Goal: Information Seeking & Learning: Learn about a topic

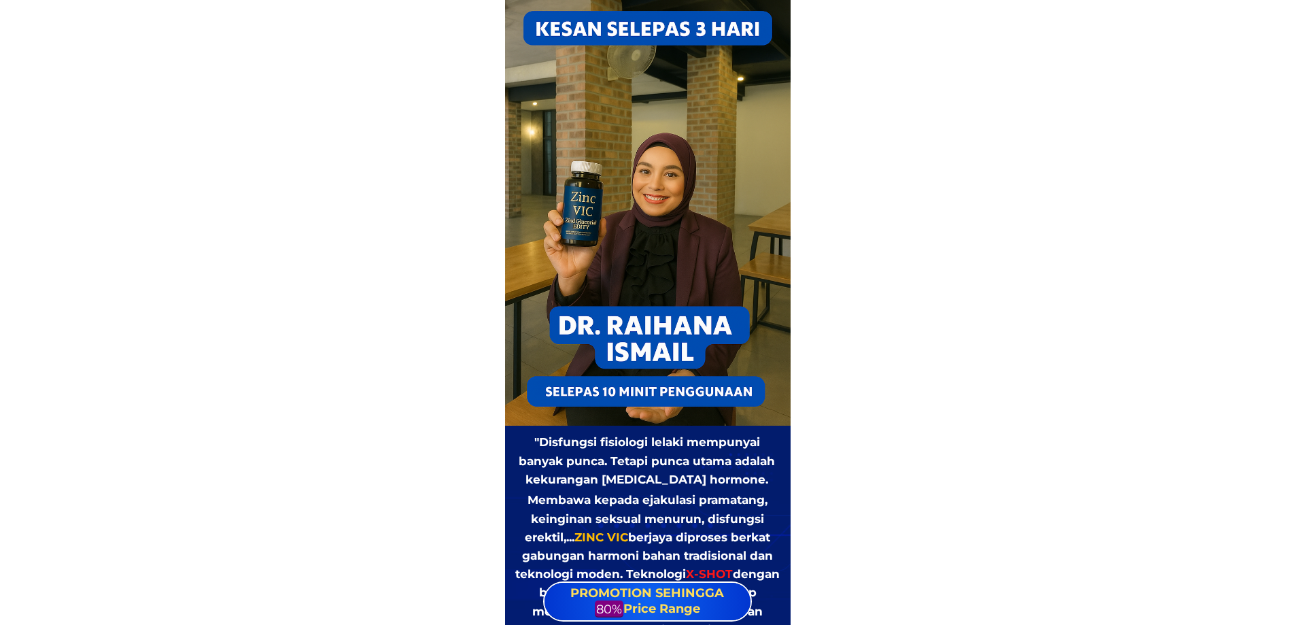
scroll to position [3330, 0]
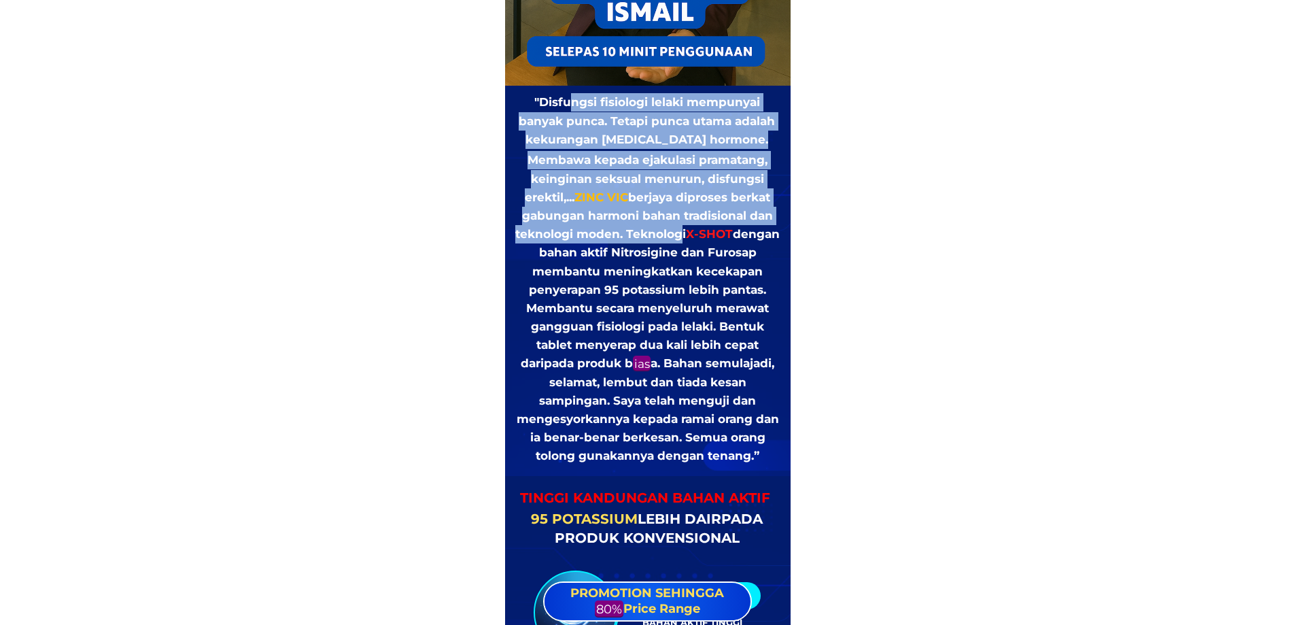
drag, startPoint x: 570, startPoint y: 99, endPoint x: 698, endPoint y: 232, distance: 184.6
click at [698, 232] on div ""Disfungsi fisiologi lelaki mempunyai banyak punca. Tetapi punca utama adalah k…" at bounding box center [647, 279] width 266 height 372
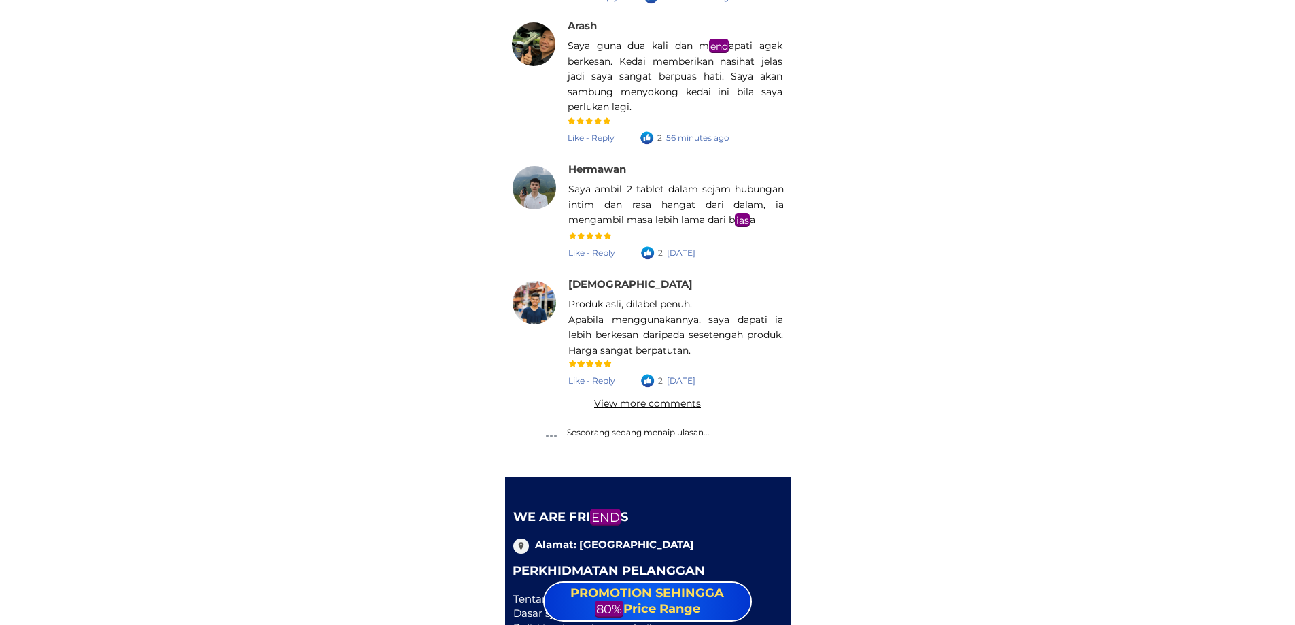
scroll to position [19307, 0]
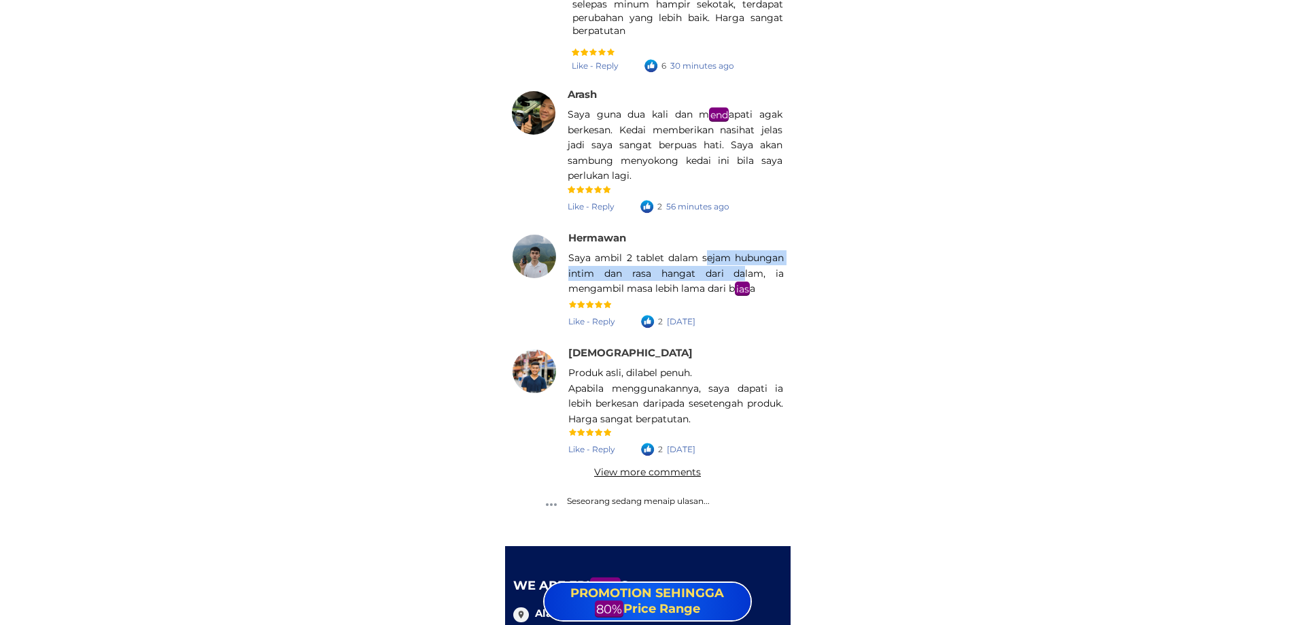
drag, startPoint x: 704, startPoint y: 258, endPoint x: 743, endPoint y: 277, distance: 42.9
click at [743, 277] on font "Saya ambil 2 tablet dalam sejam hubungan intim dan rasa hangat dari dalam, ia m…" at bounding box center [675, 272] width 215 height 43
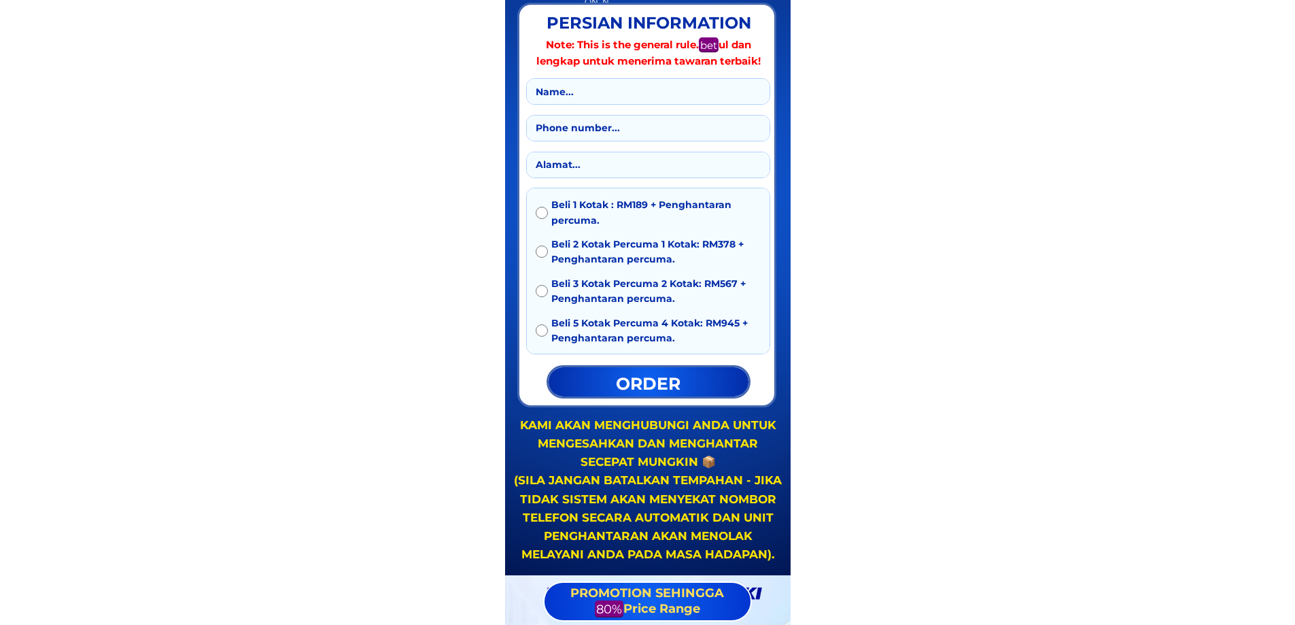
scroll to position [13394, 0]
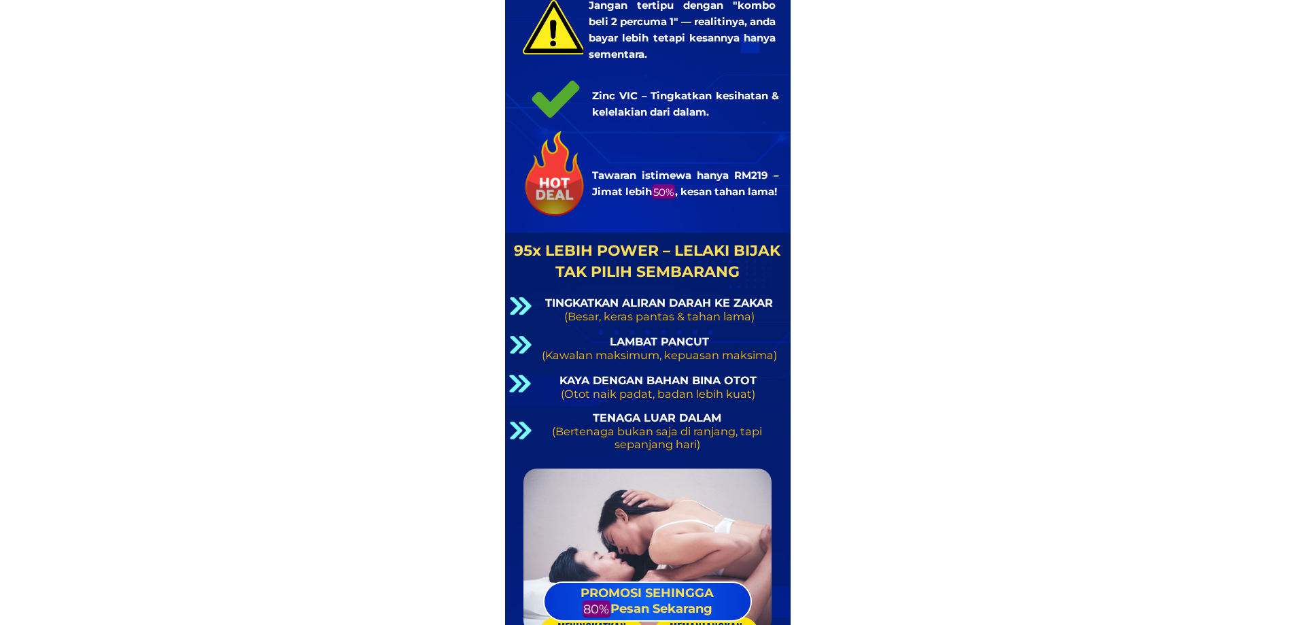
scroll to position [19500, 0]
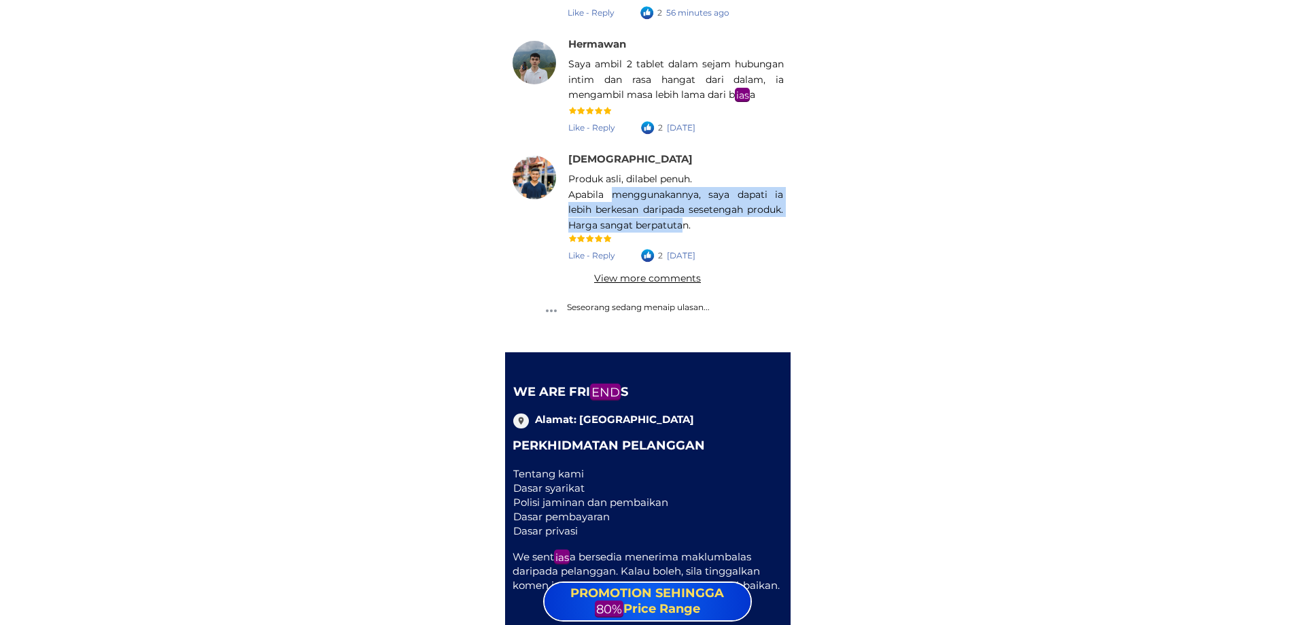
drag, startPoint x: 613, startPoint y: 194, endPoint x: 680, endPoint y: 222, distance: 72.6
click at [680, 222] on font "Apabila menggunakannya, saya dapati ia lebih berkesan daripada sesetengah produ…" at bounding box center [675, 209] width 215 height 43
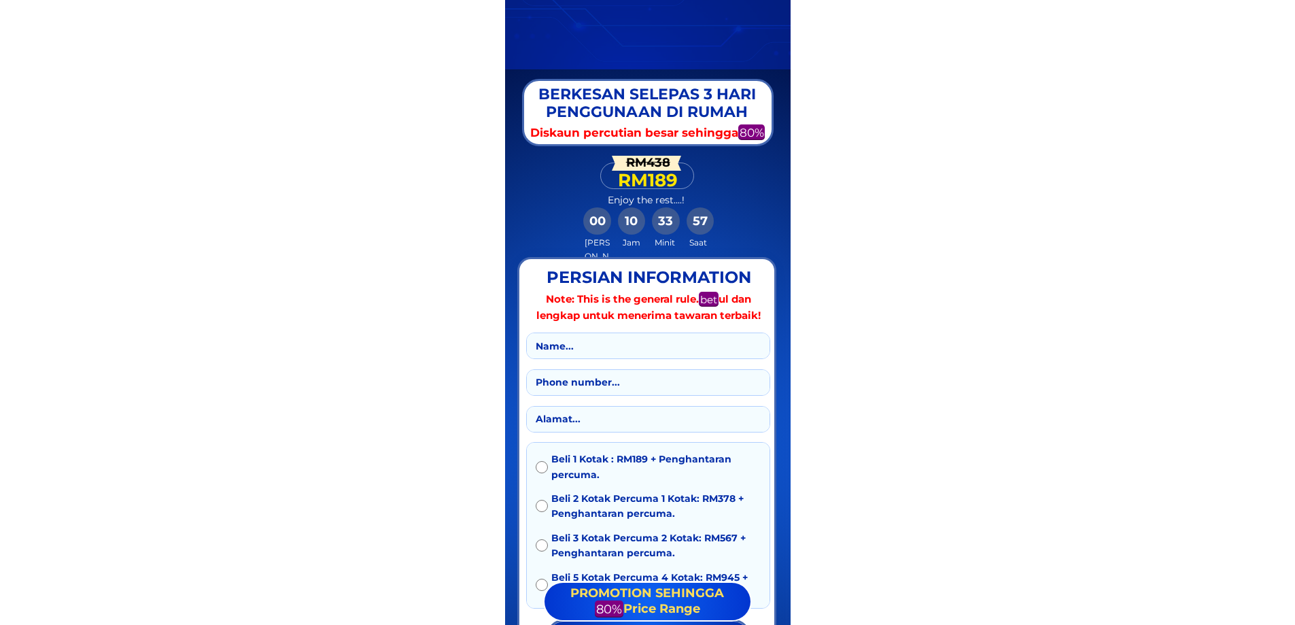
scroll to position [13588, 0]
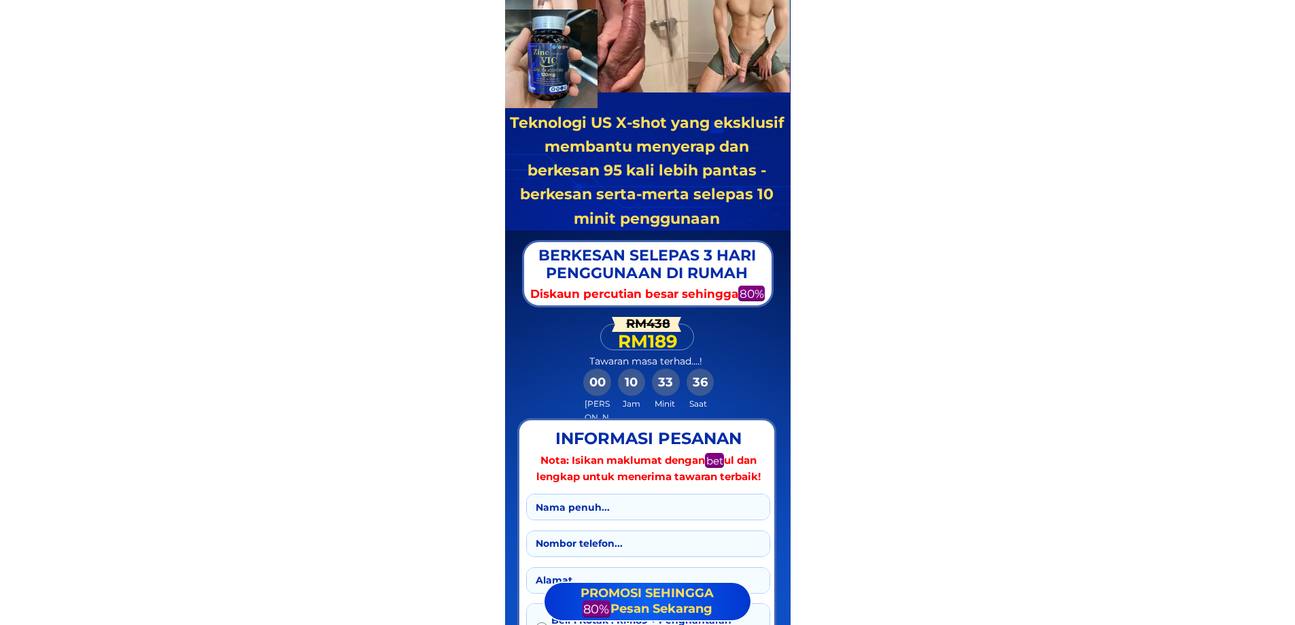
scroll to position [13520, 0]
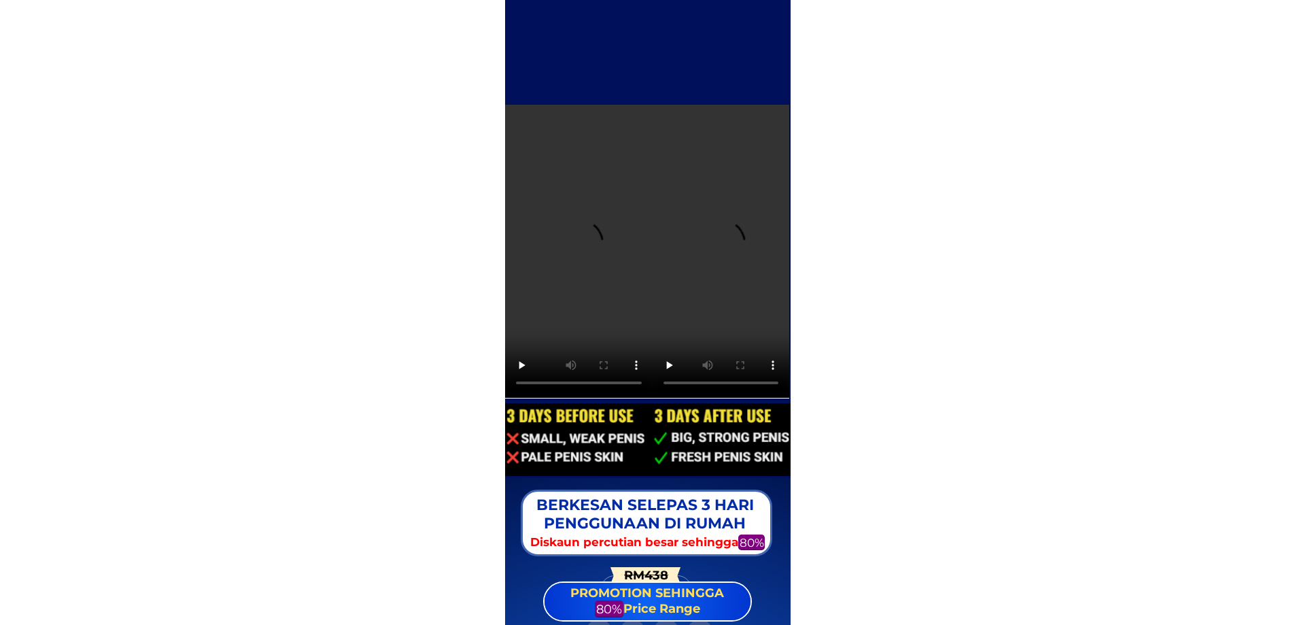
scroll to position [7204, 0]
